Goal: Transaction & Acquisition: Obtain resource

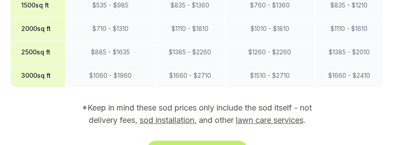
scroll to position [927, 0]
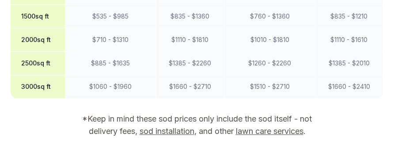
scroll to position [916, 0]
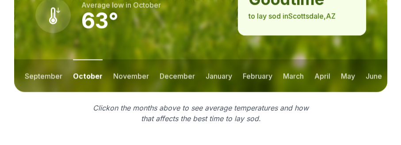
scroll to position [1314, 0]
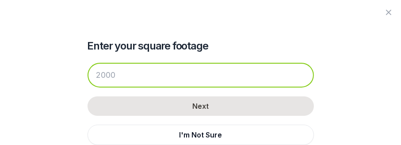
click at [134, 63] on input "number" at bounding box center [200, 75] width 226 height 25
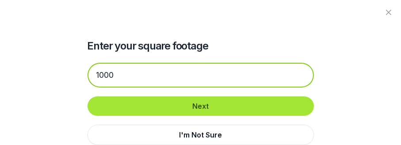
type input "1000"
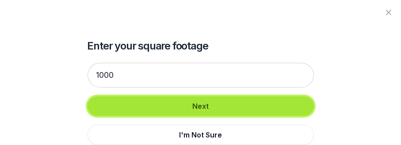
click at [177, 96] on button "Next" at bounding box center [200, 105] width 226 height 19
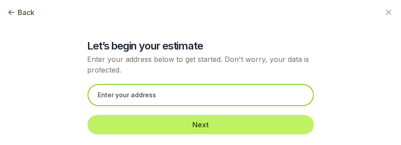
click at [133, 84] on input "text" at bounding box center [200, 95] width 226 height 22
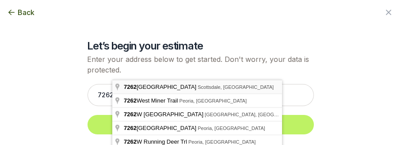
type input "[STREET_ADDRESS]"
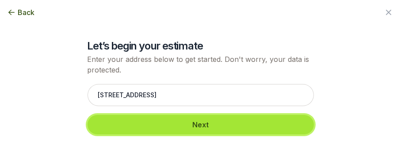
click at [166, 115] on button "Next" at bounding box center [200, 124] width 226 height 19
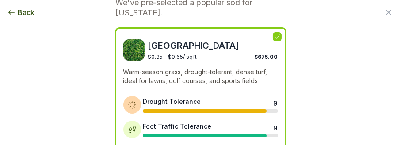
scroll to position [65, 0]
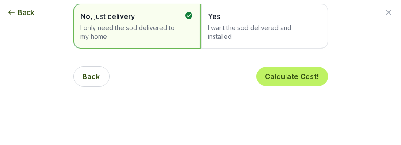
scroll to position [0, 0]
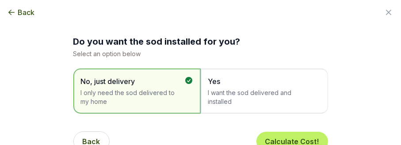
click at [238, 76] on span "Yes" at bounding box center [259, 81] width 103 height 11
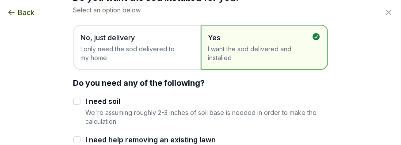
scroll to position [44, 0]
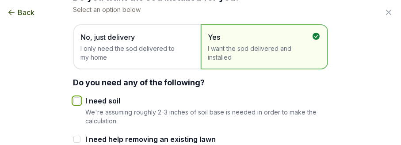
click at [80, 97] on input "I need soil" at bounding box center [76, 100] width 7 height 7
checkbox input "true"
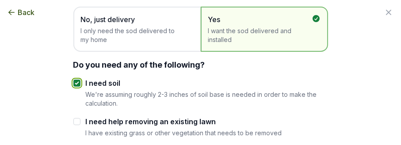
scroll to position [65, 0]
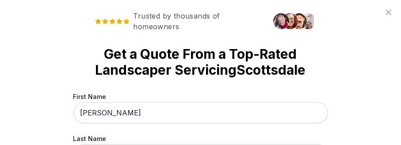
scroll to position [1355, 0]
type input "[PERSON_NAME]"
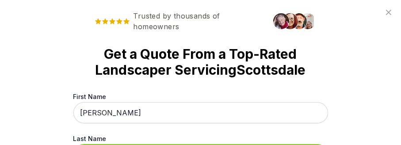
scroll to position [1427, 0]
type input "[PERSON_NAME]"
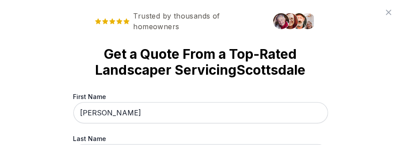
type input "[PERSON_NAME][EMAIL_ADDRESS][DOMAIN_NAME]"
type input "[PHONE_NUMBER]"
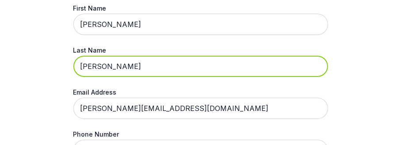
scroll to position [30, 0]
type input "[PERSON_NAME]"
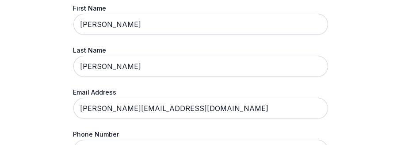
checkbox input "true"
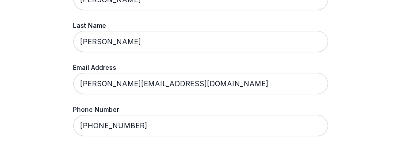
scroll to position [115, 0]
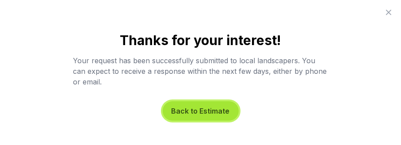
click at [203, 101] on button "Back to Estimate" at bounding box center [201, 110] width 76 height 19
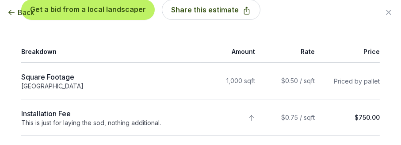
scroll to position [132, 0]
